Goal: Task Accomplishment & Management: Manage account settings

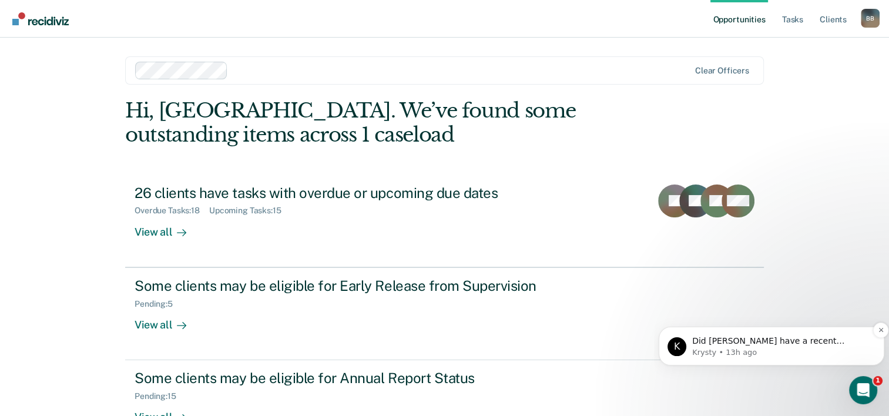
click at [778, 343] on span "Did [PERSON_NAME] have a recent assessment that resulted in their change to Low…" at bounding box center [780, 364] width 176 height 56
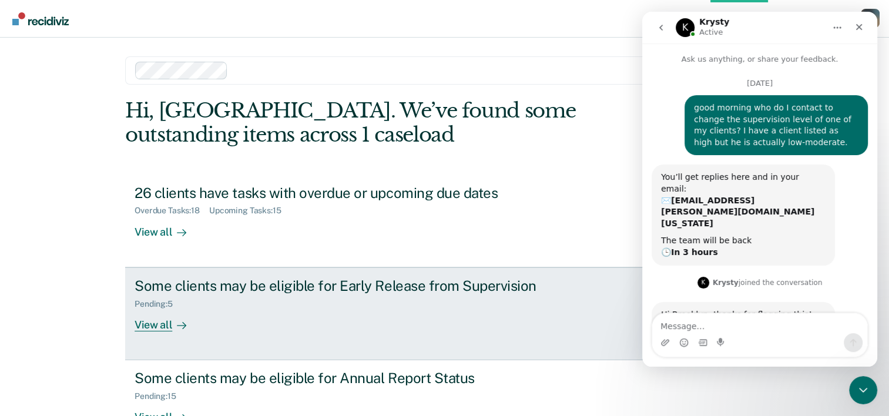
scroll to position [51, 0]
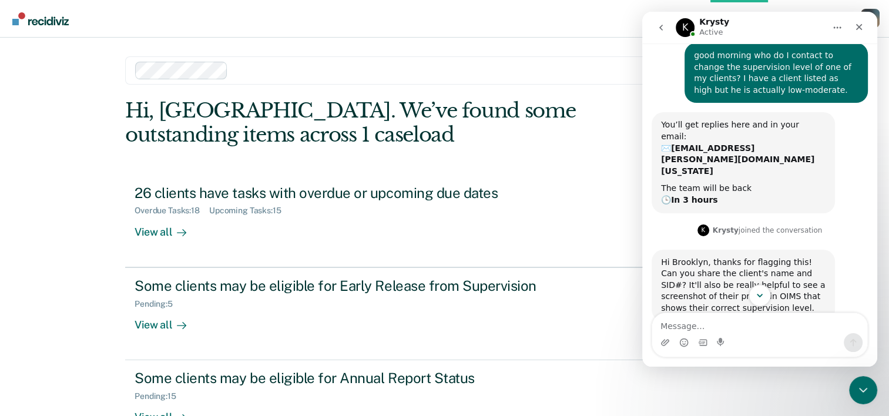
click at [760, 295] on icon "Scroll to bottom" at bounding box center [759, 295] width 11 height 11
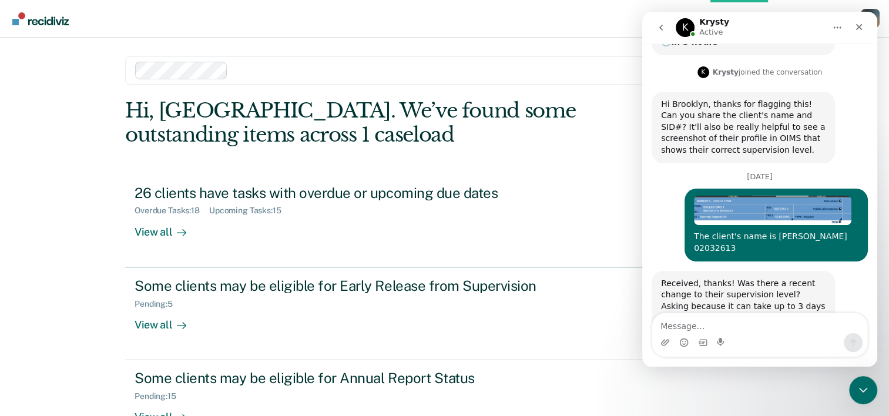
scroll to position [364, 0]
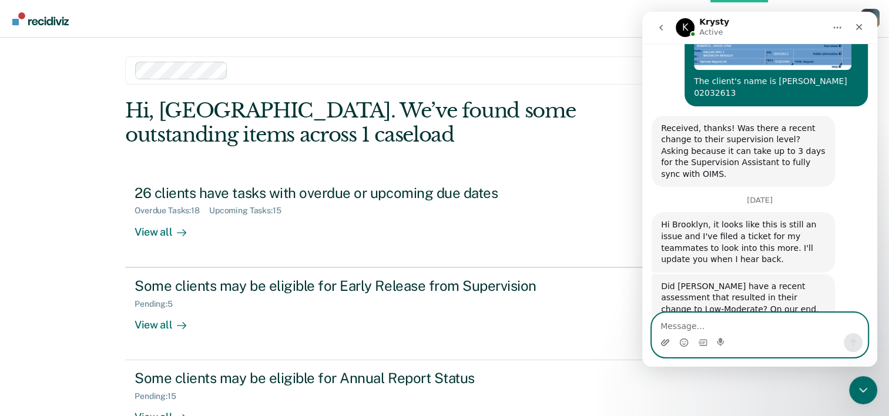
click at [665, 342] on icon "Upload attachment" at bounding box center [665, 342] width 8 height 6
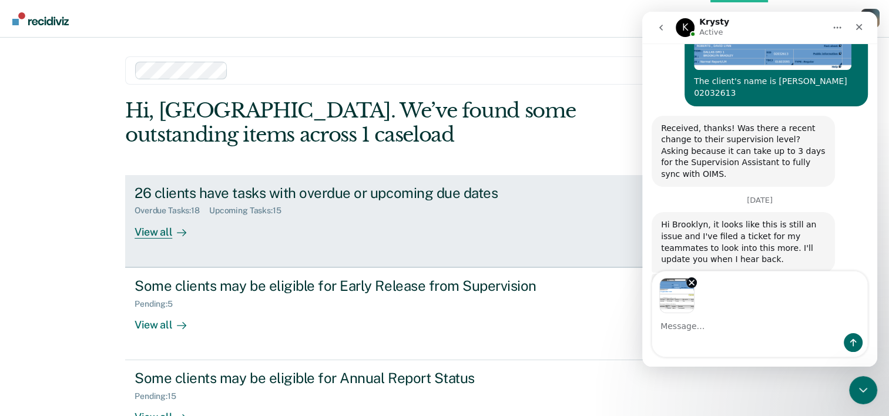
scroll to position [407, 0]
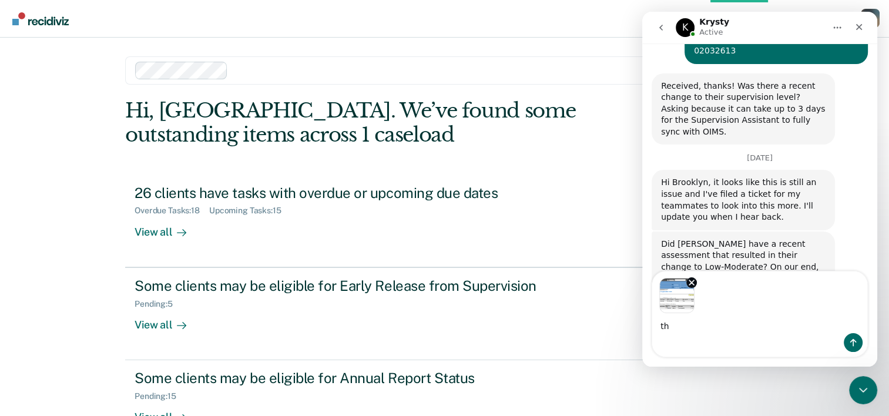
type textarea "t"
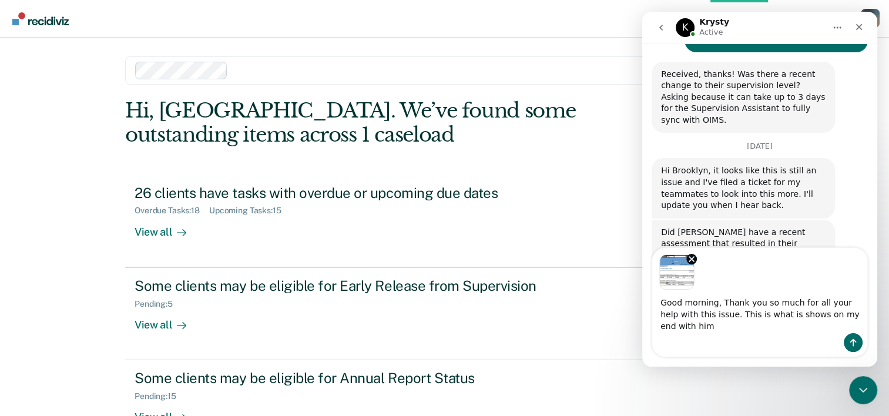
scroll to position [430, 0]
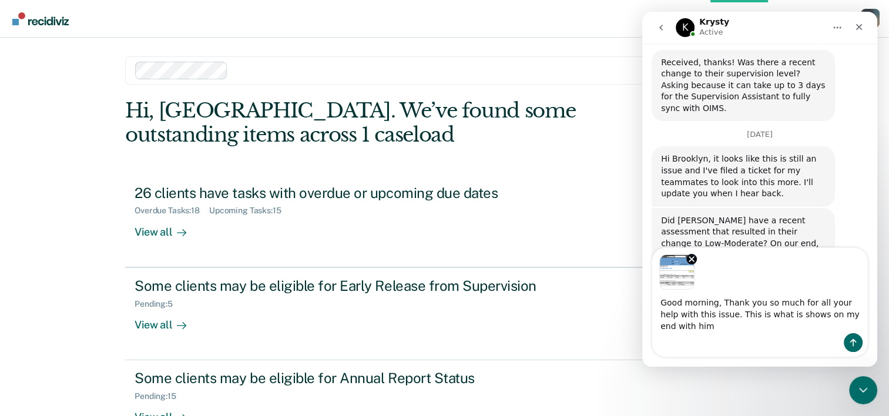
type textarea "Good morning, Thank you so much for all your help with this issue. This is what…"
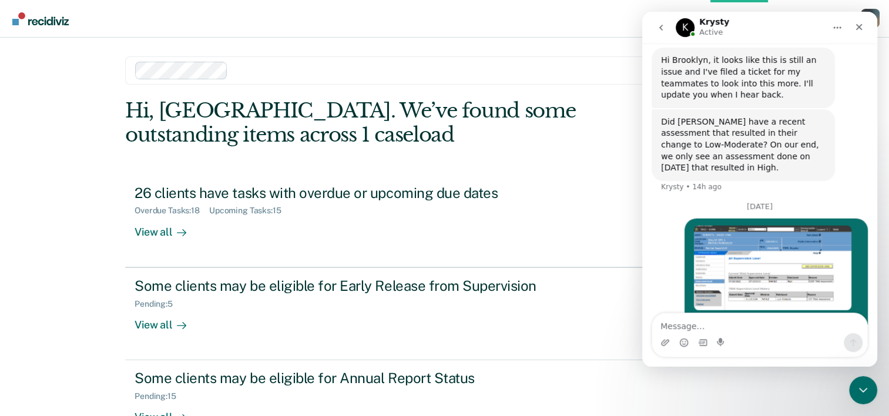
scroll to position [529, 0]
click at [595, 42] on main "Clear officers Hi, Brooklyn. We’ve found some outstanding items across 1 caselo…" at bounding box center [444, 213] width 667 height 350
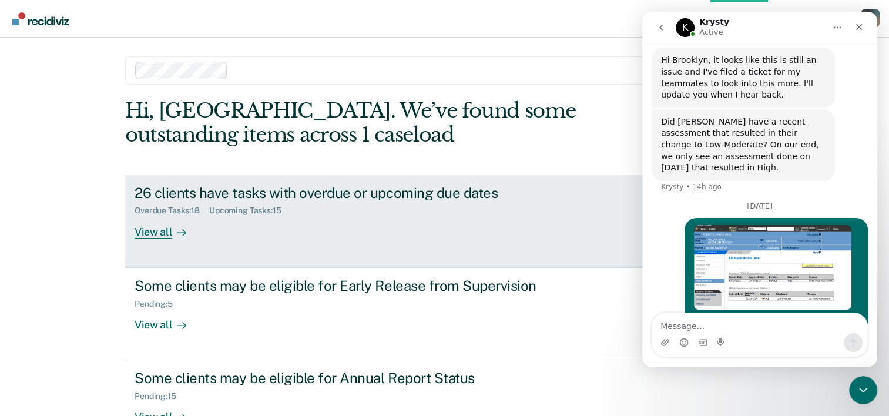
click at [271, 200] on div "26 clients have tasks with overdue or upcoming due dates Overdue Tasks : 18 Upc…" at bounding box center [355, 211] width 441 height 54
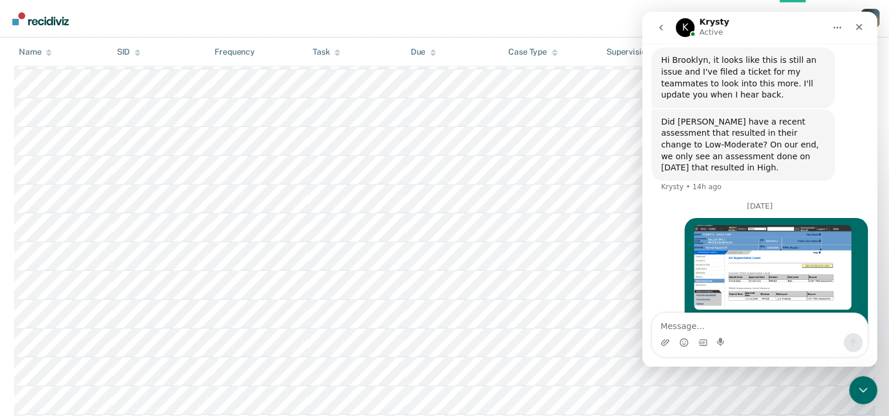
scroll to position [764, 0]
click at [857, 28] on icon "Close" at bounding box center [858, 26] width 9 height 9
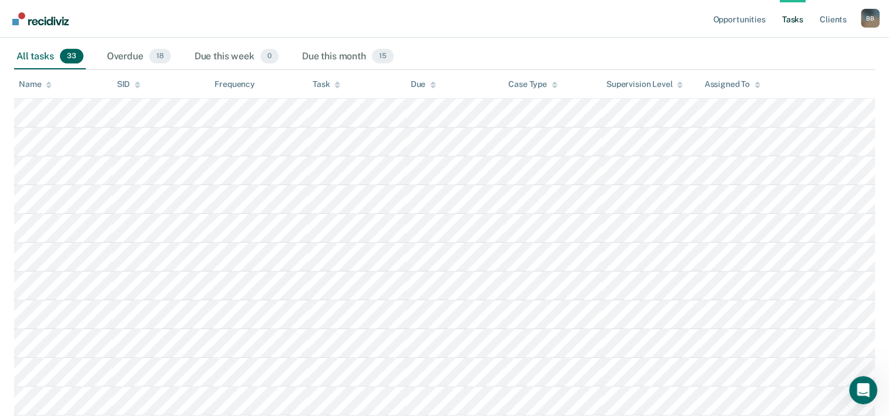
scroll to position [0, 0]
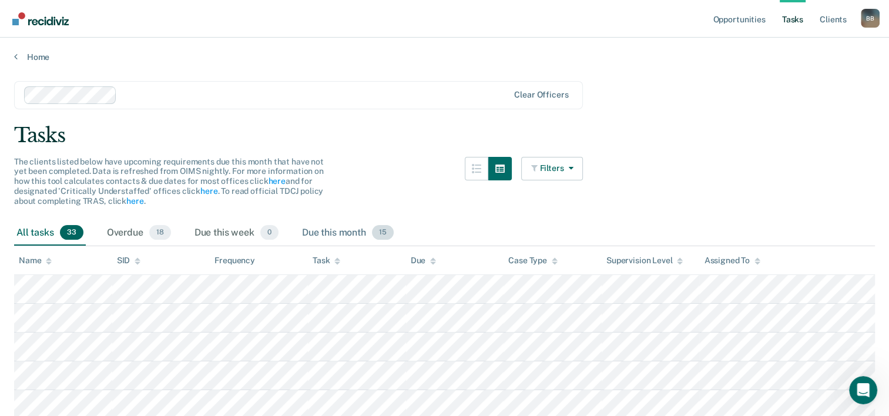
click at [324, 229] on div "Due this month 15" at bounding box center [348, 233] width 96 height 26
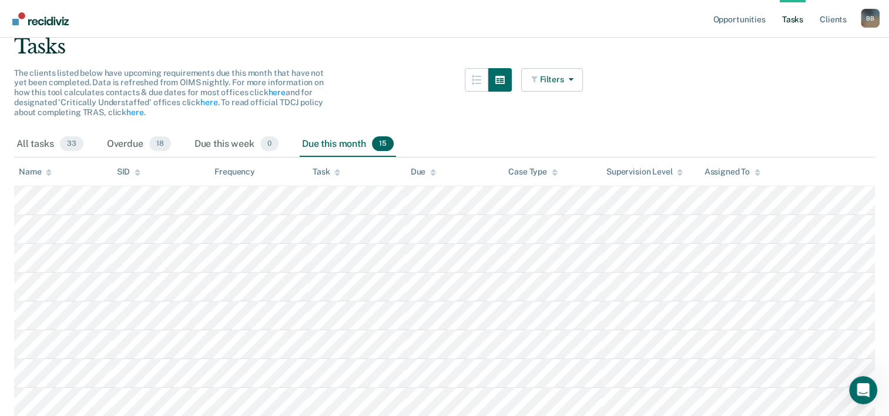
scroll to position [176, 0]
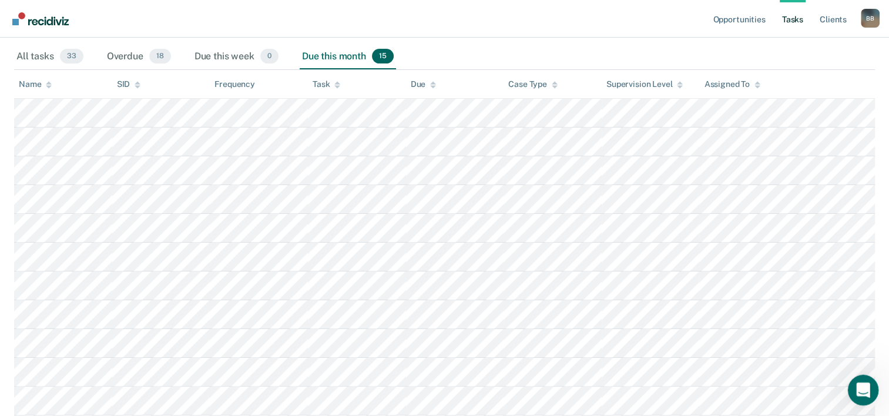
click at [857, 382] on icon "Open Intercom Messenger" at bounding box center [861, 388] width 19 height 19
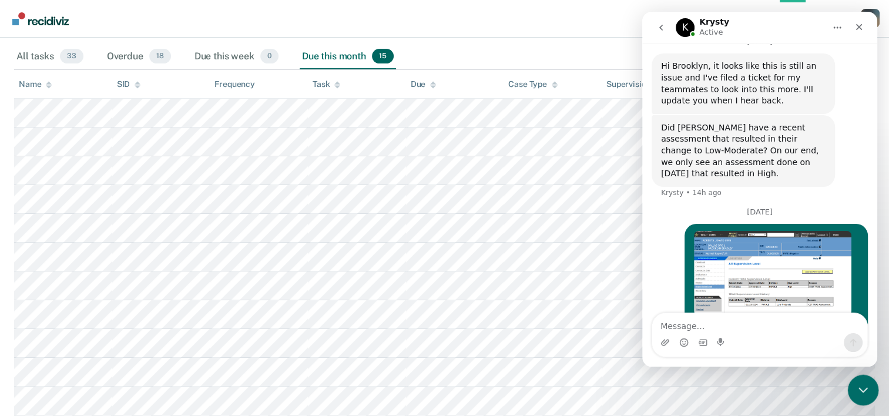
scroll to position [529, 0]
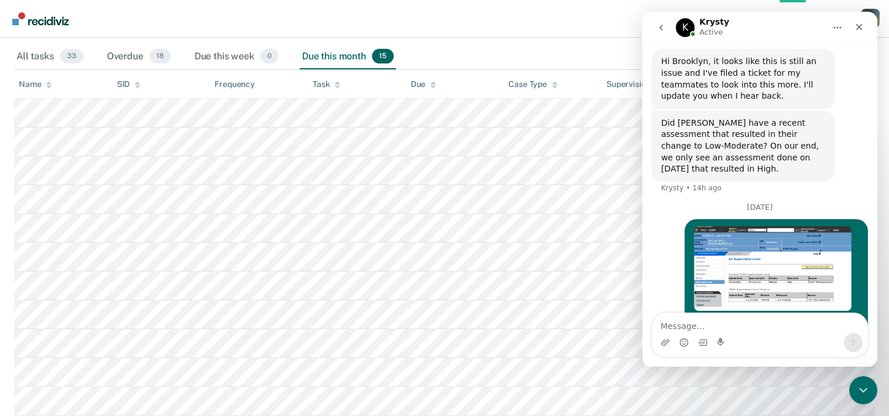
click at [838, 28] on icon "Home" at bounding box center [837, 27] width 9 height 9
click at [661, 26] on icon "go back" at bounding box center [661, 28] width 4 height 6
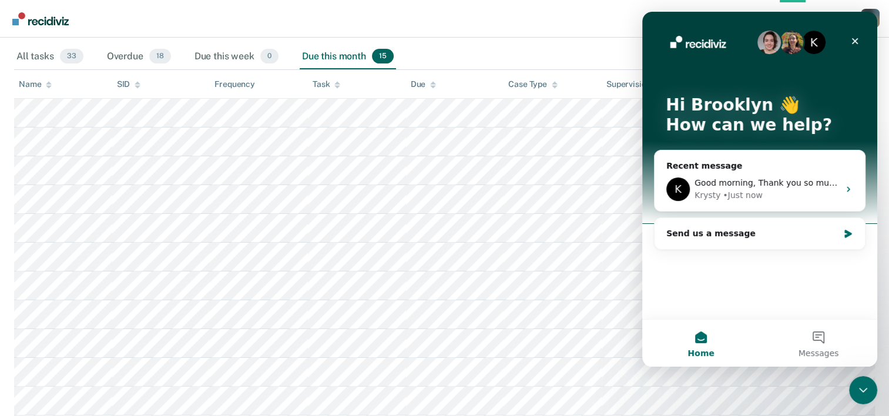
scroll to position [0, 0]
click at [559, 22] on nav "Opportunities Tasks Client s Brooklyn Bradley B B Profile How it works Log Out" at bounding box center [444, 18] width 870 height 37
click at [851, 41] on icon "Close" at bounding box center [854, 40] width 9 height 9
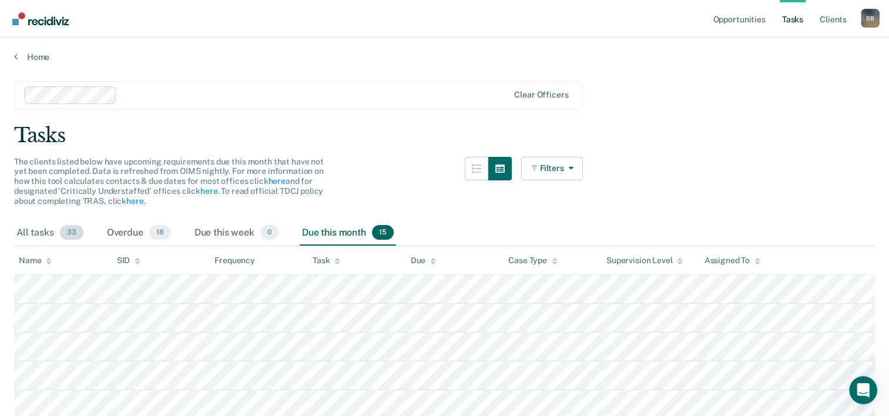
click at [60, 233] on span "33" at bounding box center [72, 232] width 24 height 15
click at [29, 61] on link "Home" at bounding box center [444, 57] width 861 height 11
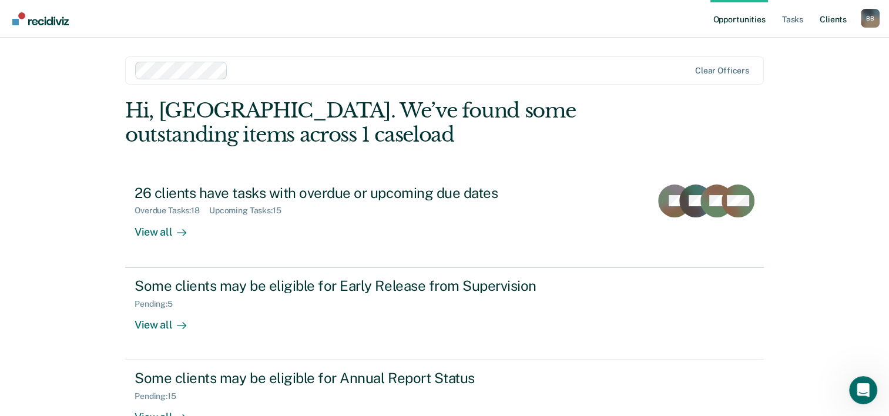
click at [847, 21] on link "Client s" at bounding box center [833, 19] width 32 height 38
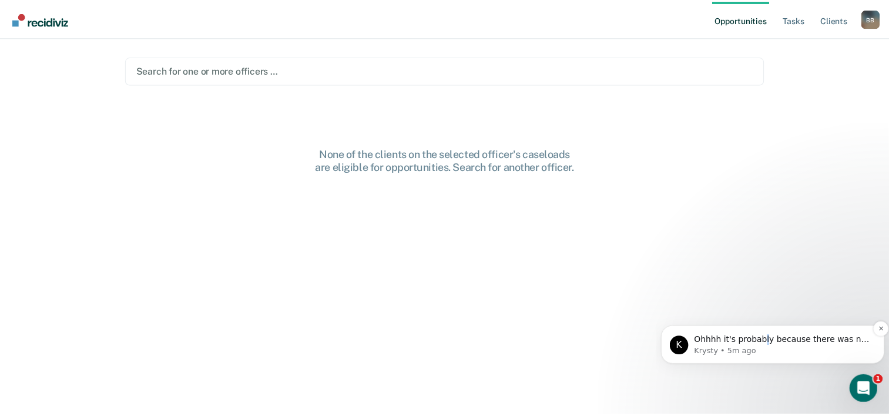
drag, startPoint x: 769, startPoint y: 338, endPoint x: 760, endPoint y: 338, distance: 8.8
click at [760, 338] on span "Ohhhh it's probably because there was no submit date for our system to pull fro…" at bounding box center [782, 357] width 177 height 45
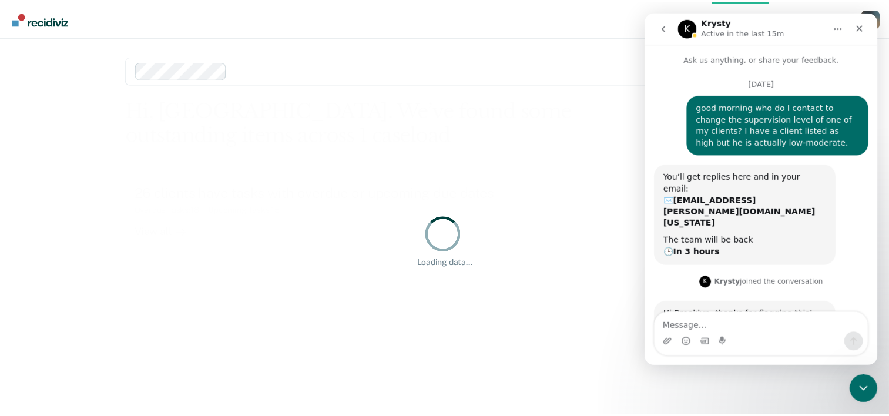
scroll to position [51, 0]
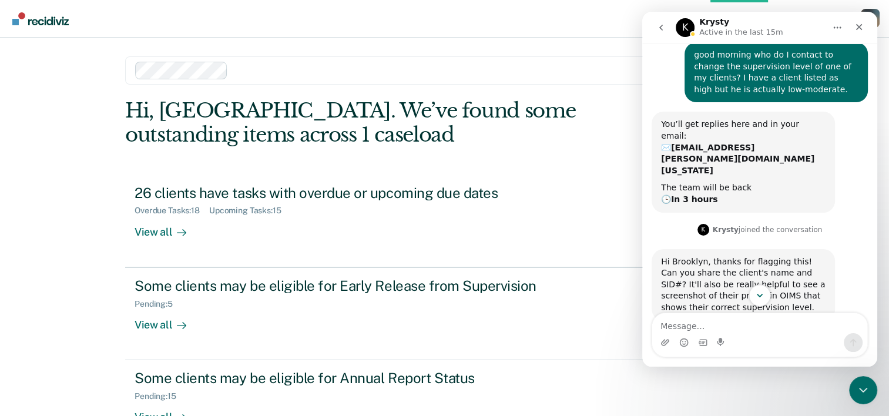
click at [755, 291] on icon "Scroll to bottom" at bounding box center [759, 295] width 11 height 11
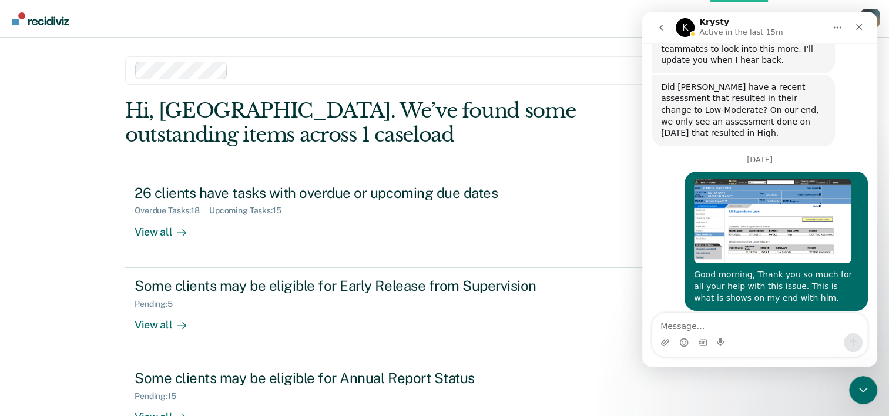
scroll to position [599, 0]
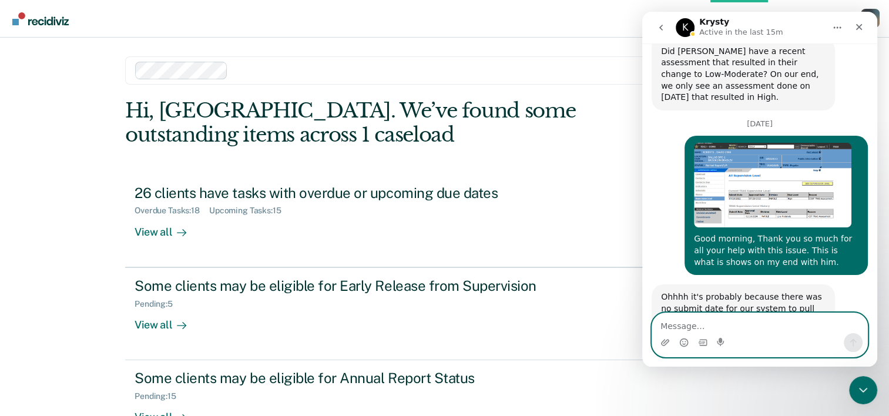
click at [722, 318] on textarea "Message…" at bounding box center [759, 323] width 215 height 20
type textarea "Okay, thank you"
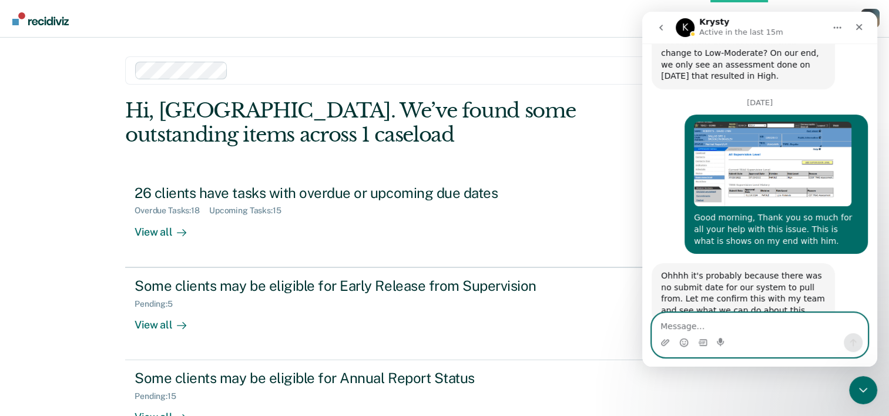
scroll to position [634, 0]
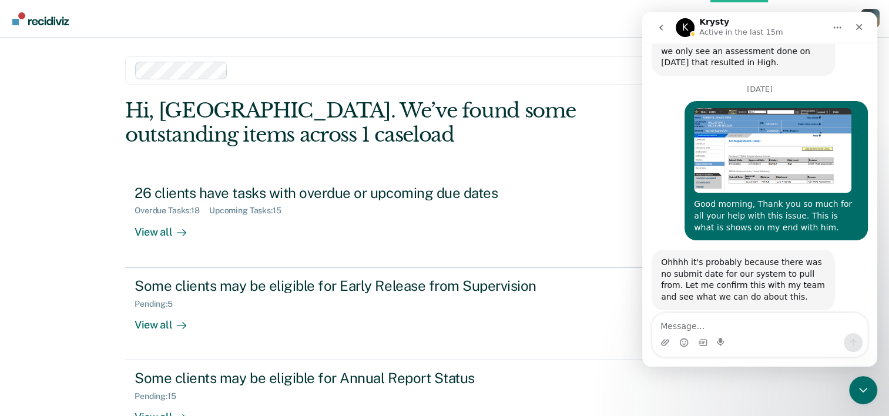
click at [658, 28] on icon "go back" at bounding box center [660, 27] width 9 height 9
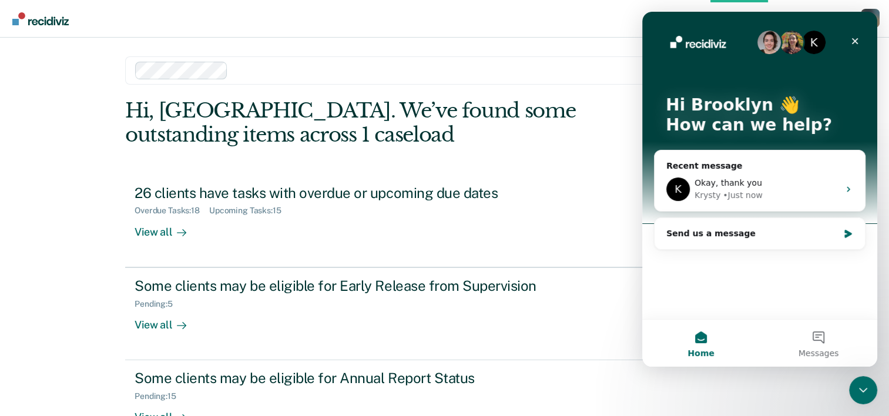
scroll to position [0, 0]
click at [851, 43] on icon "Close" at bounding box center [854, 40] width 9 height 9
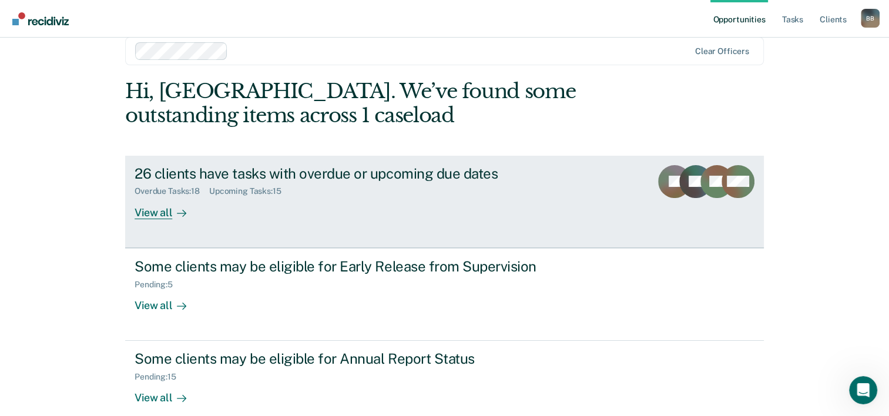
scroll to position [36, 0]
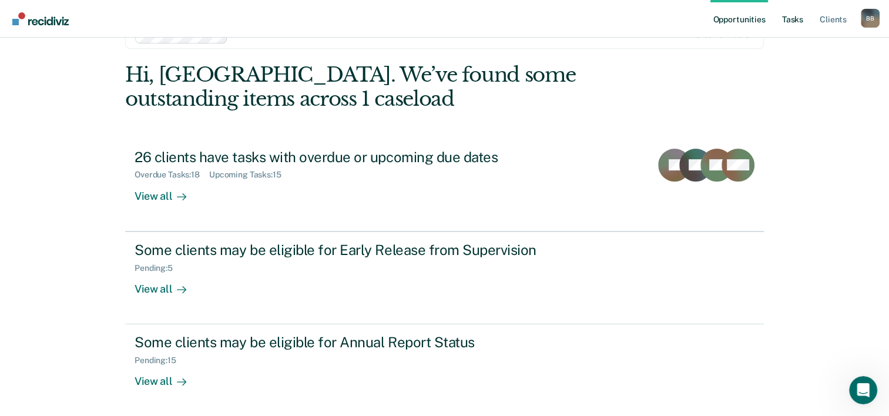
click at [789, 18] on link "Tasks" at bounding box center [793, 19] width 26 height 38
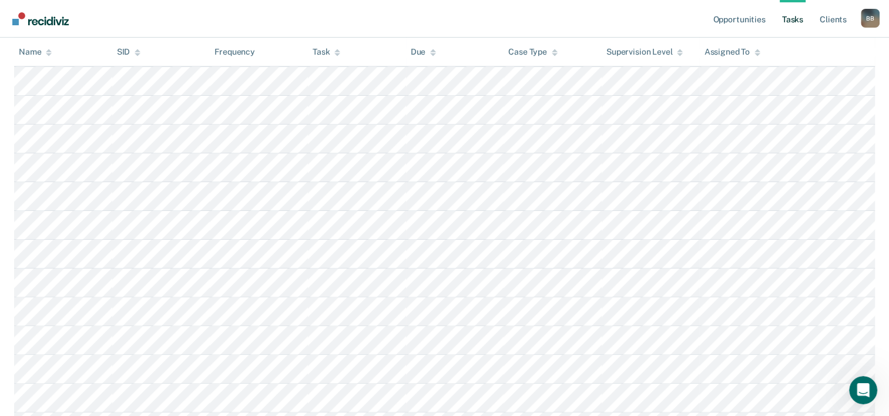
scroll to position [176, 0]
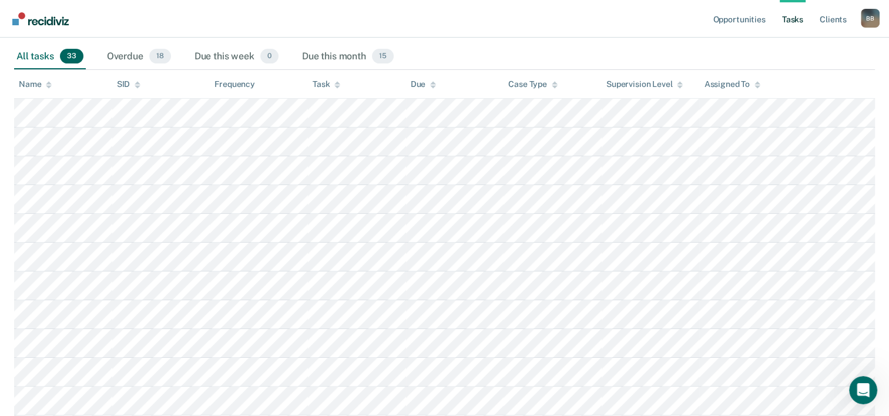
click at [336, 81] on icon at bounding box center [337, 85] width 6 height 8
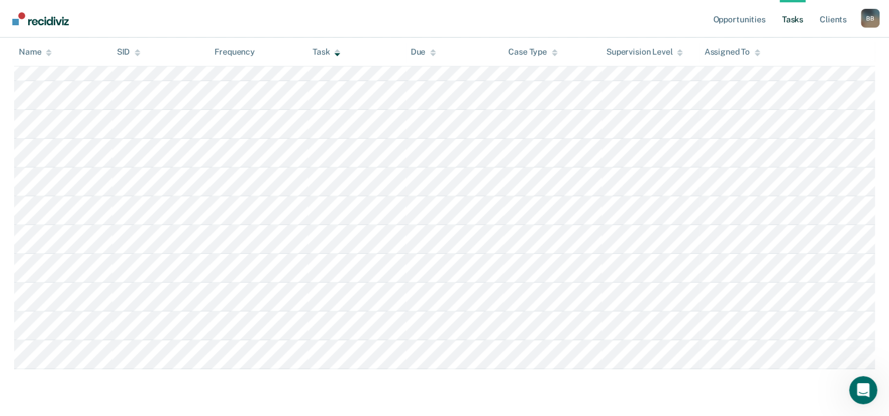
scroll to position [909, 0]
